Goal: Task Accomplishment & Management: Complete application form

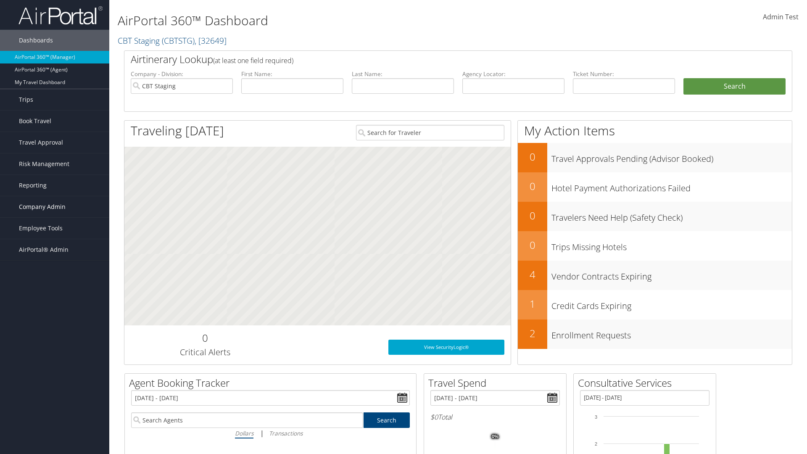
click at [55, 207] on span "Company Admin" at bounding box center [42, 206] width 47 height 21
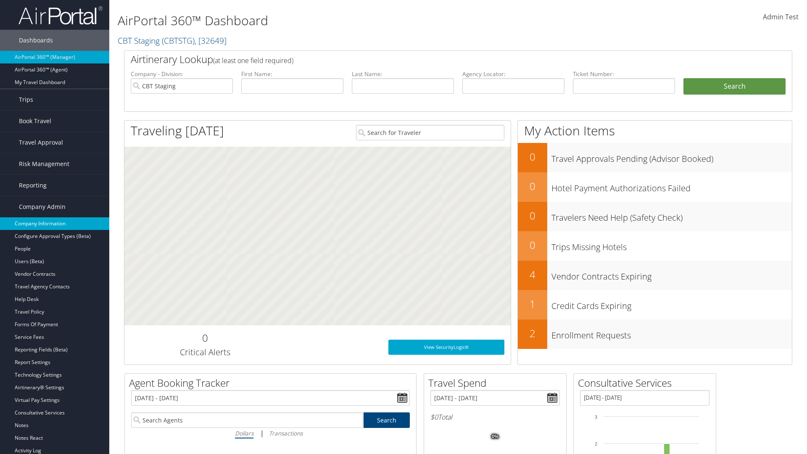
click at [55, 224] on link "Company Information" at bounding box center [54, 223] width 109 height 13
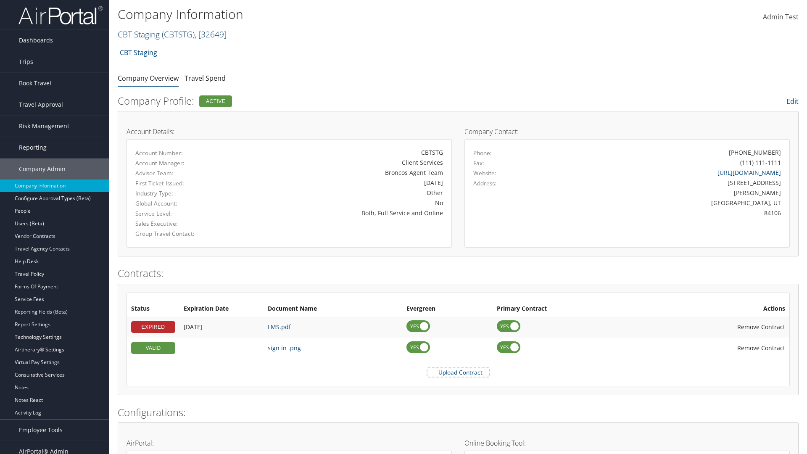
click at [139, 34] on link "CBT Staging ( CBTSTG ) , [ 32649 ]" at bounding box center [172, 34] width 109 height 11
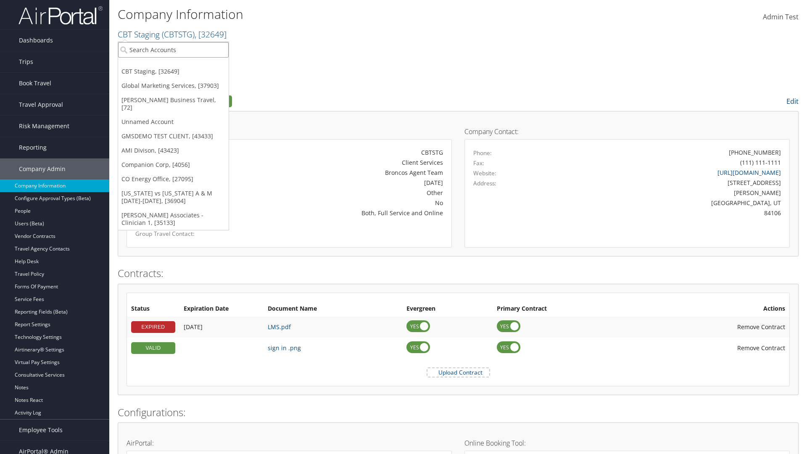
click at [173, 50] on input "search" at bounding box center [173, 50] width 111 height 16
type input "CBTSTG"
click at [173, 65] on div "CBT Staging (CBTSTG), [32649]" at bounding box center [173, 65] width 120 height 8
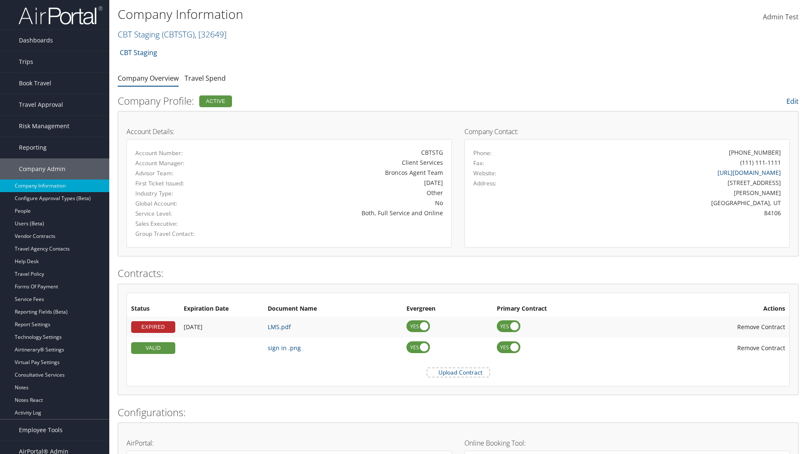
scroll to position [390, 0]
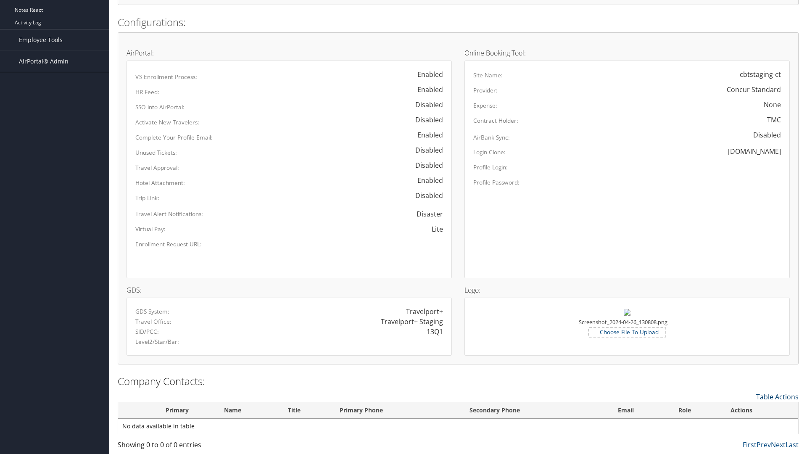
click at [777, 396] on link "Table Actions" at bounding box center [777, 396] width 42 height 9
click at [743, 409] on link "New Contact" at bounding box center [742, 410] width 111 height 14
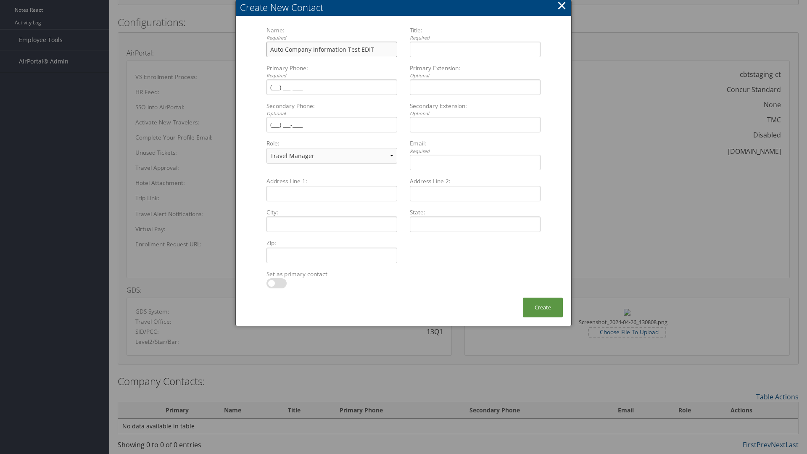
type input "Auto Company Information Test EDIT"
type input "Company Information Title EDIT"
type input "(801) 534-4900"
select select "EX"
type input "(801) 534-4900"
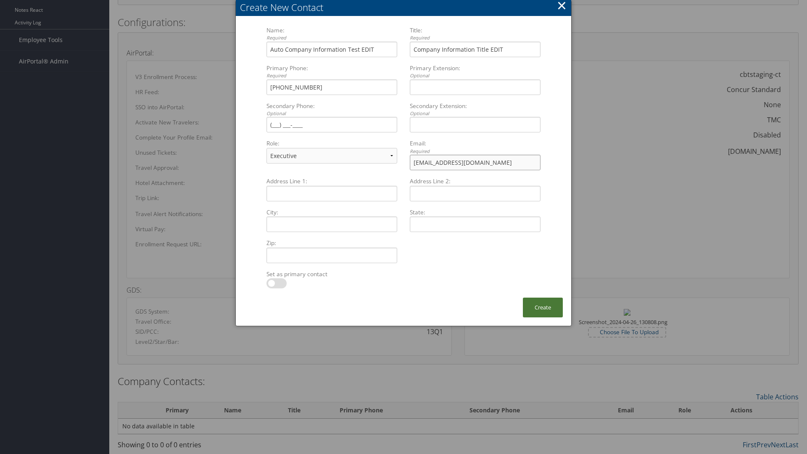
type input "sample@cbtravel.com"
click at [543, 307] on button "Create" at bounding box center [543, 308] width 40 height 20
